Goal: Obtain resource: Obtain resource

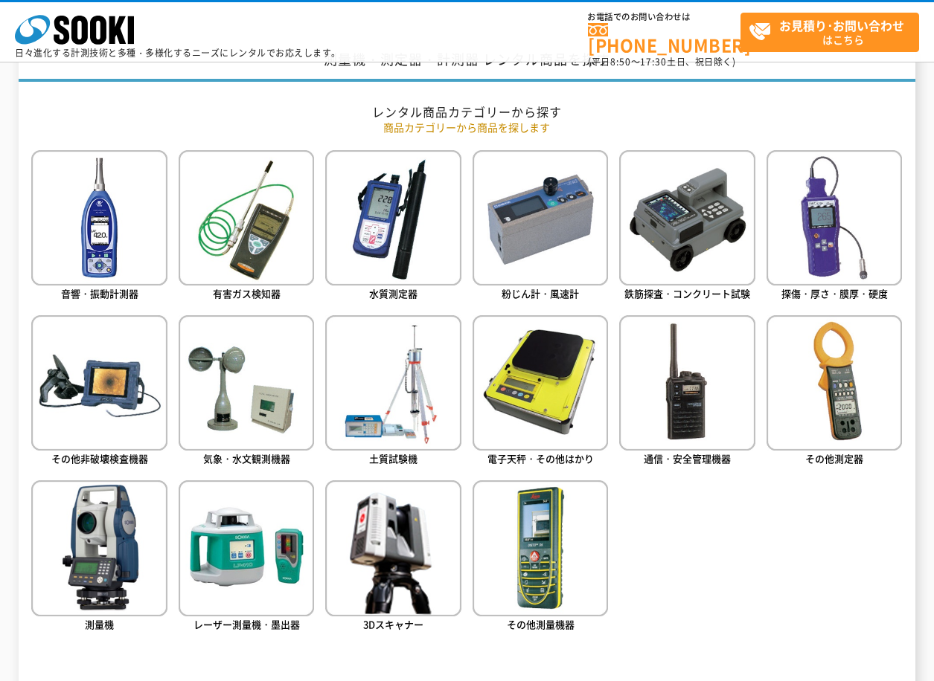
scroll to position [670, 0]
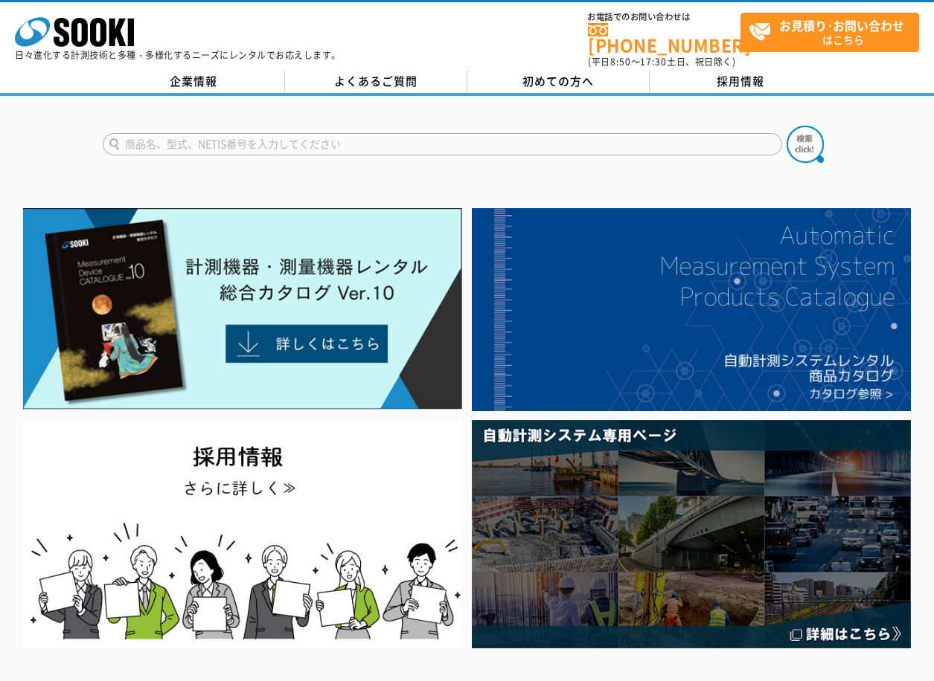
click at [243, 133] on input "text" at bounding box center [442, 144] width 679 height 22
type input "テストハンマー"
click at [795, 126] on img at bounding box center [804, 144] width 37 height 37
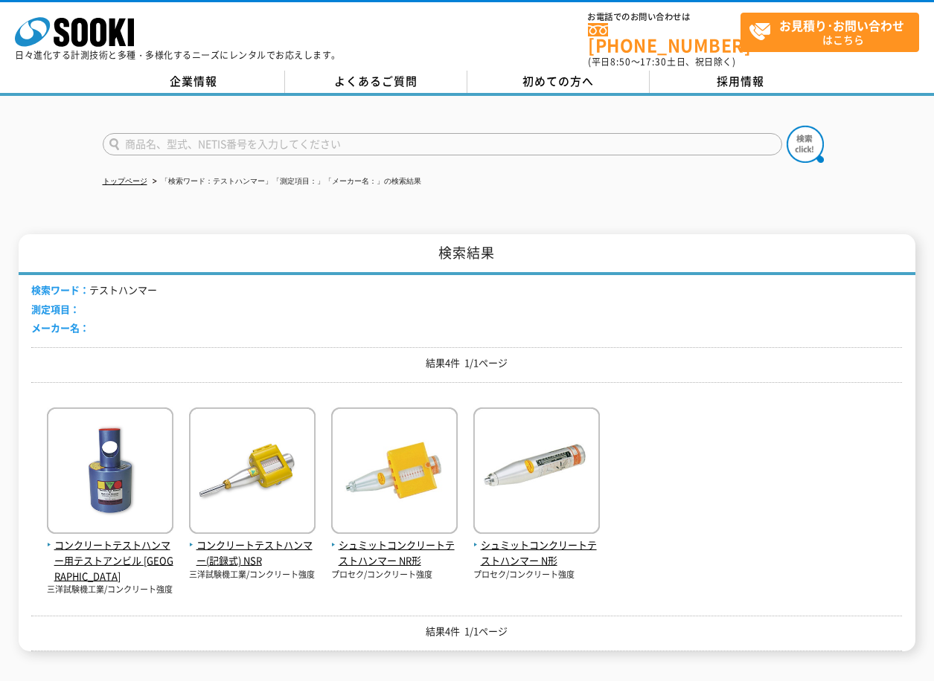
click at [182, 138] on input "text" at bounding box center [442, 144] width 679 height 22
type input "シュミット"
click at [815, 139] on img at bounding box center [804, 144] width 37 height 37
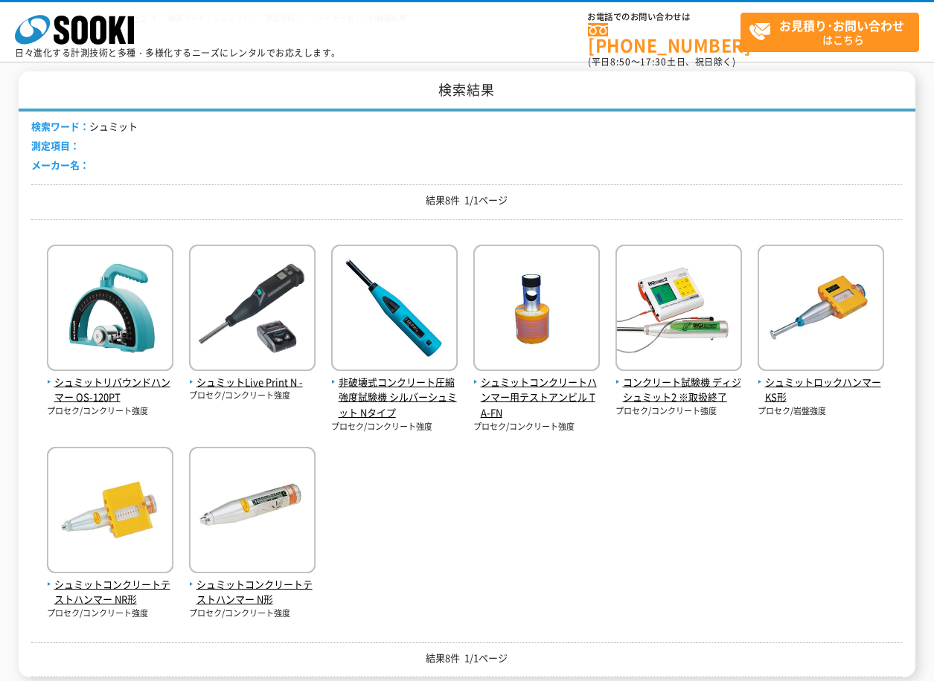
scroll to position [223, 0]
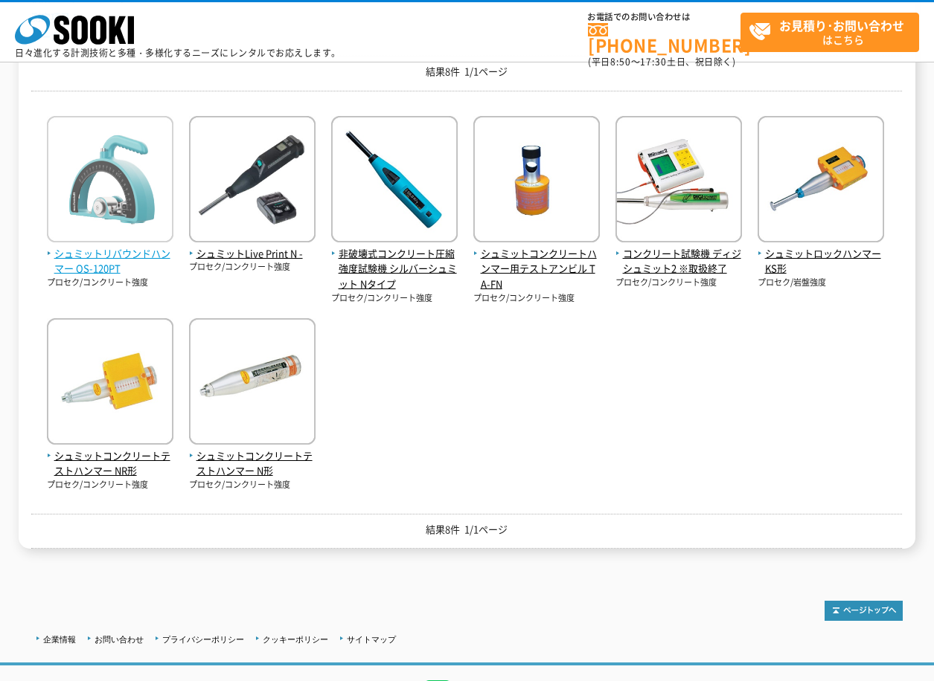
click at [143, 246] on span "シュミットリバウンドハンマー OS-120PT" at bounding box center [110, 261] width 126 height 31
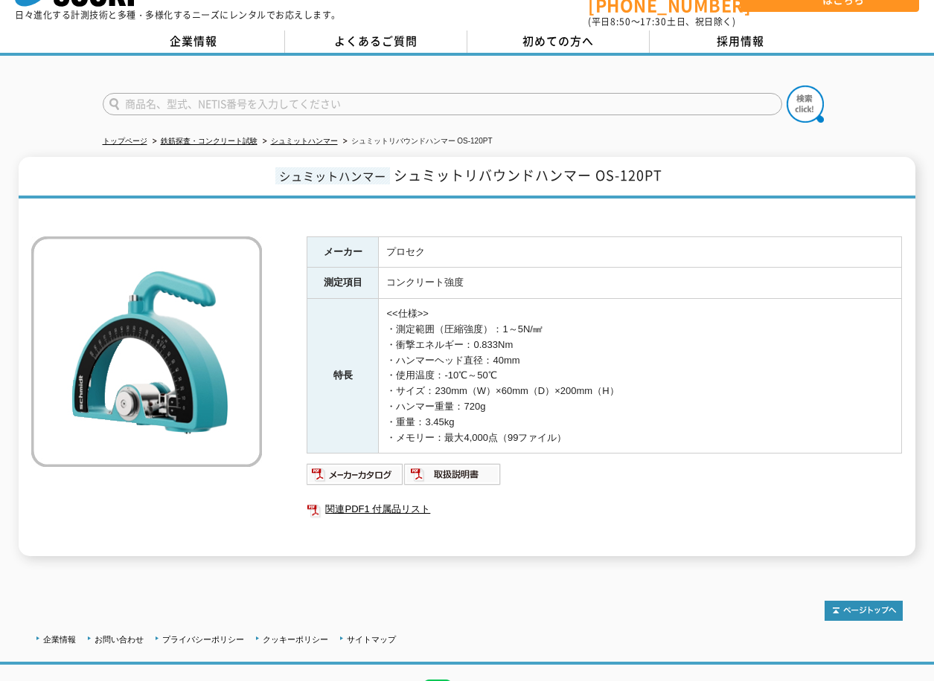
scroll to position [74, 0]
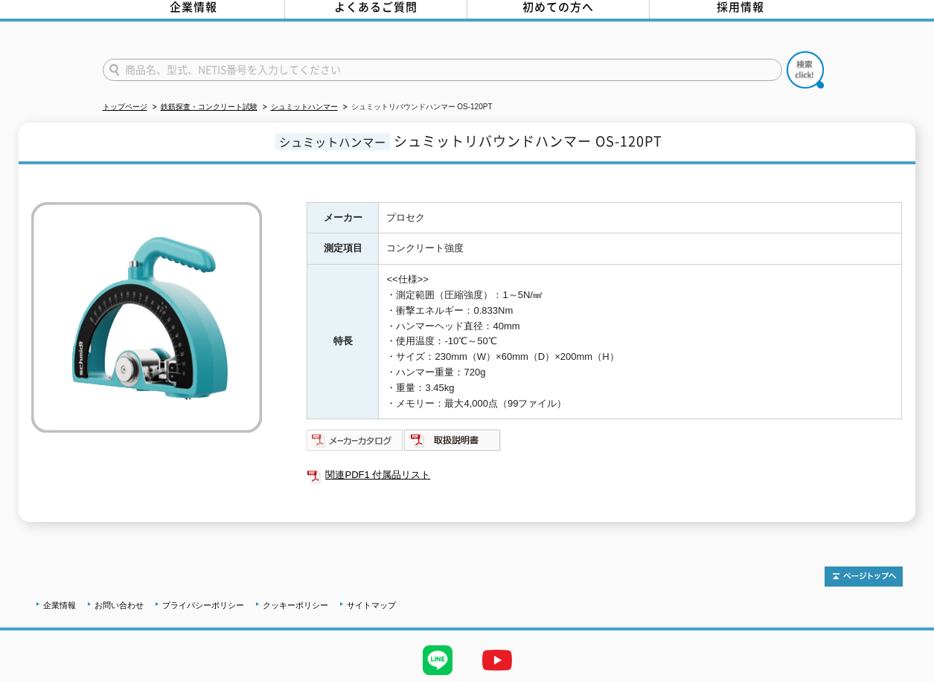
click at [379, 431] on img at bounding box center [355, 441] width 97 height 24
click at [371, 434] on img at bounding box center [355, 441] width 97 height 24
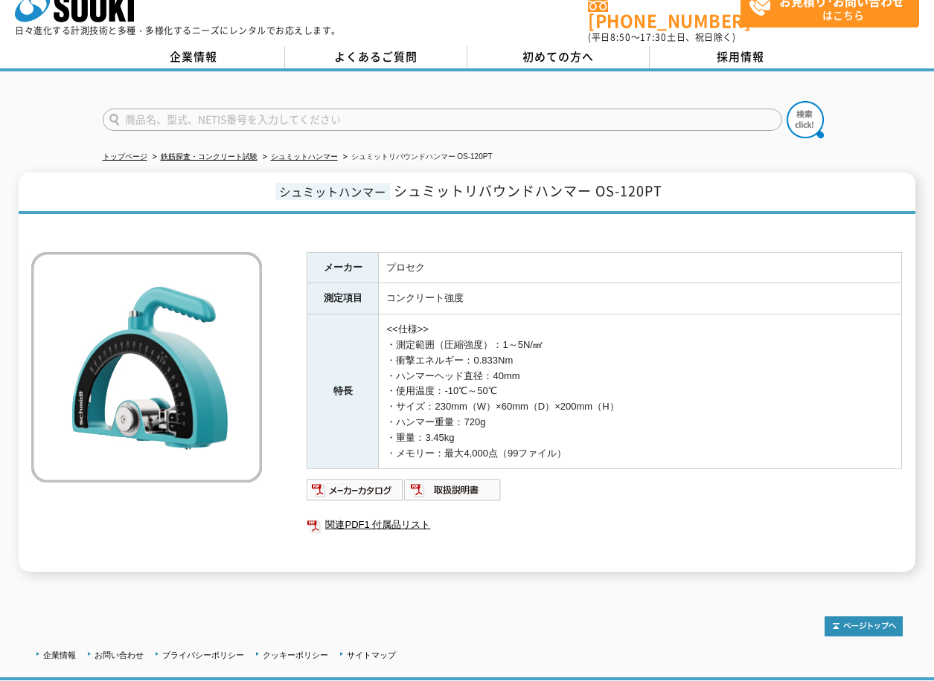
scroll to position [0, 0]
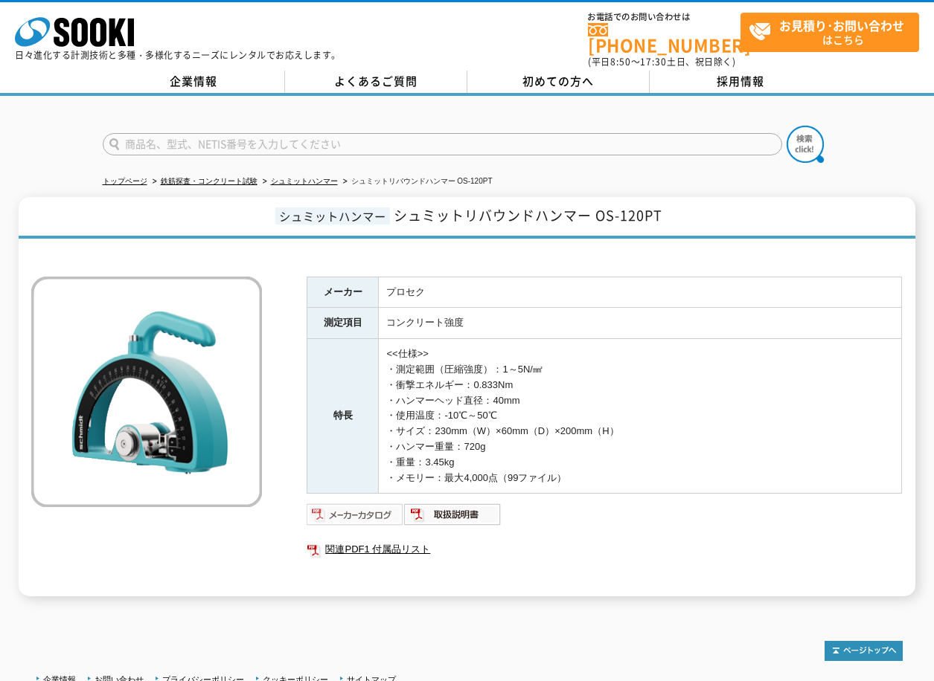
click at [360, 510] on img at bounding box center [355, 515] width 97 height 24
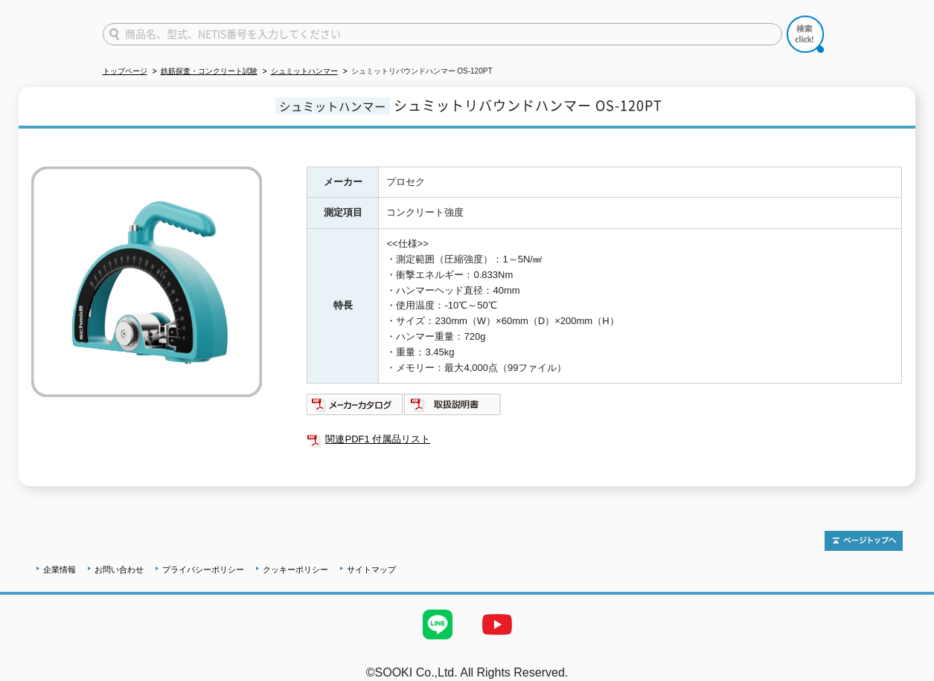
scroll to position [118, 0]
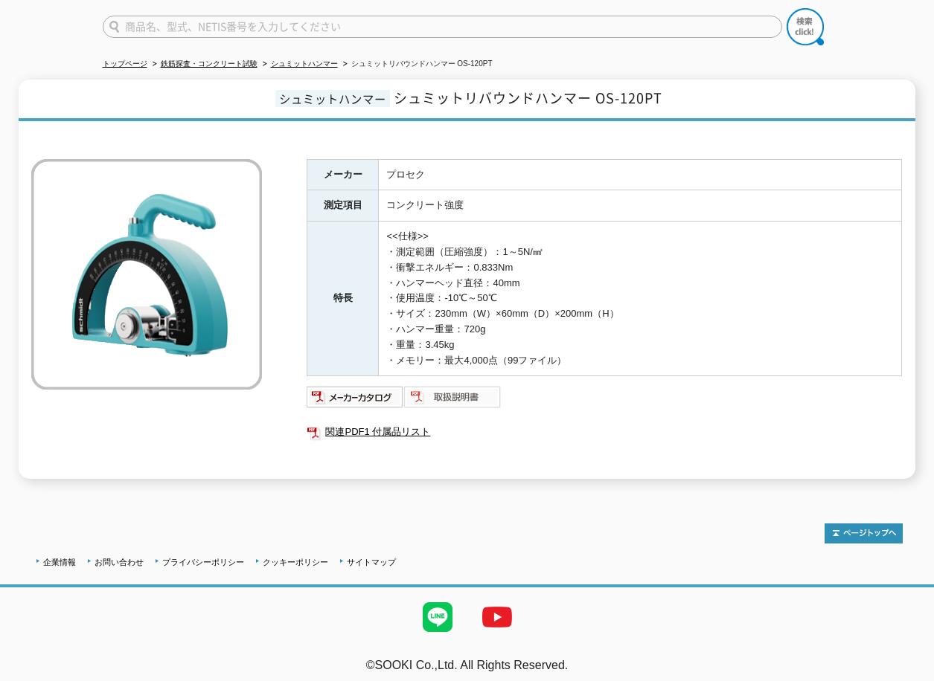
click at [445, 388] on img at bounding box center [452, 397] width 97 height 24
click at [356, 388] on img at bounding box center [355, 397] width 97 height 24
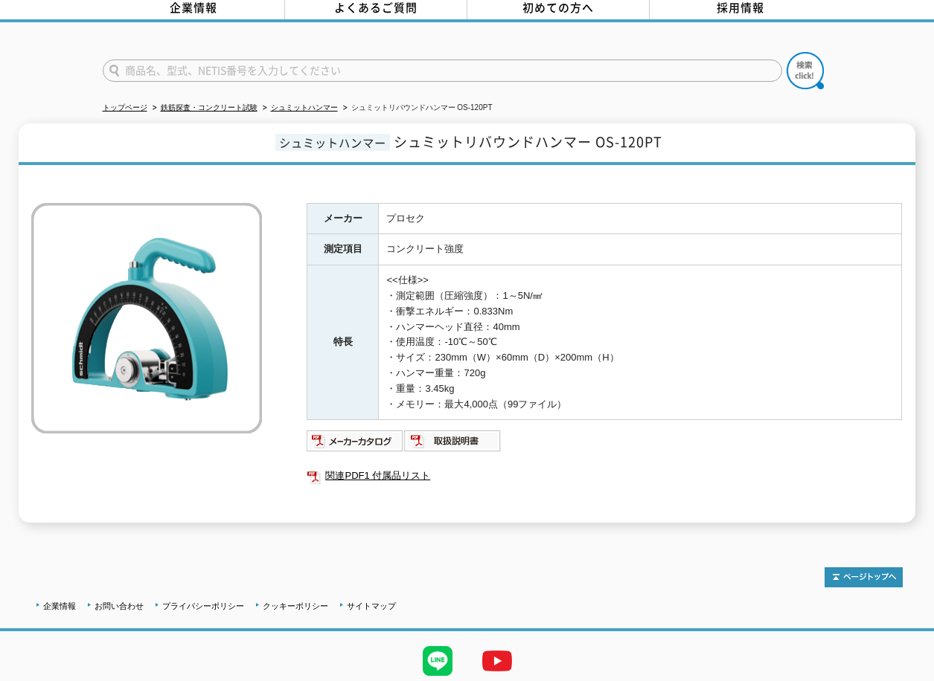
scroll to position [0, 0]
